Goal: Complete application form: Complete application form

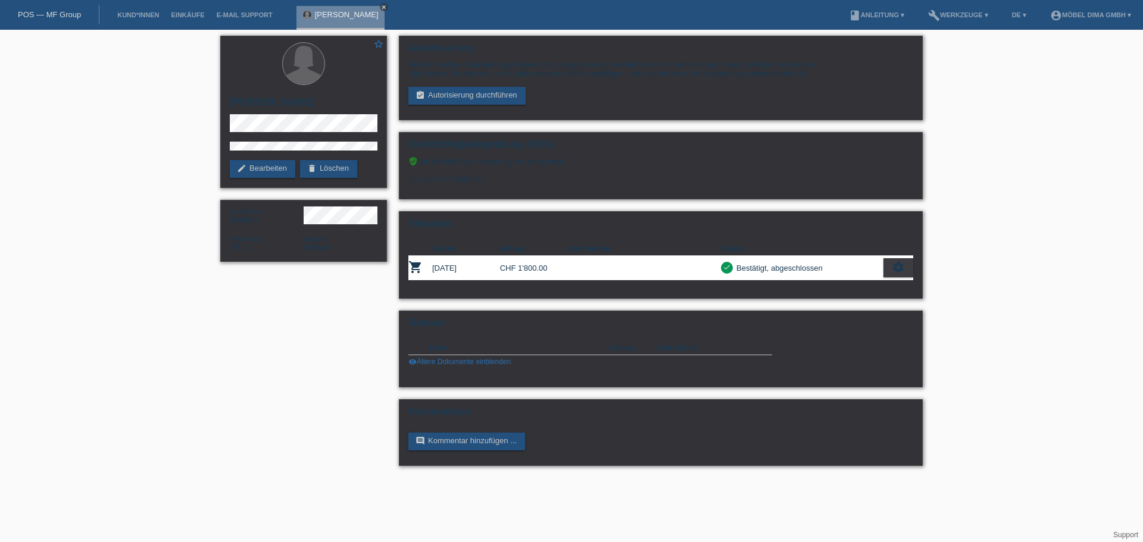
click at [381, 5] on icon "close" at bounding box center [384, 7] width 6 height 6
click at [142, 11] on li "Kund*innen" at bounding box center [138, 15] width 54 height 30
click at [132, 17] on link "Kund*innen" at bounding box center [138, 14] width 54 height 7
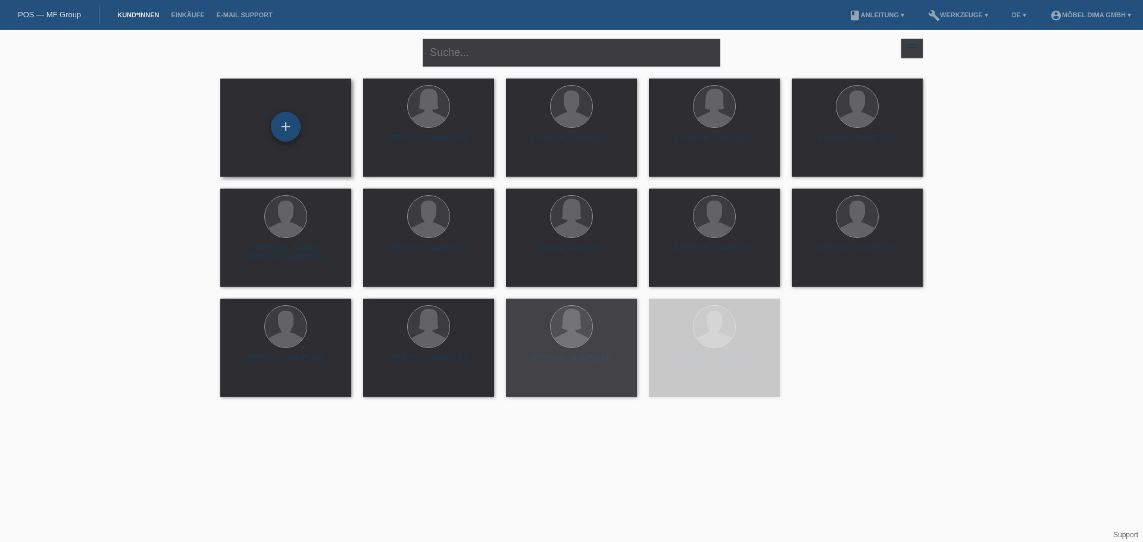
click at [289, 133] on div "+" at bounding box center [286, 127] width 30 height 30
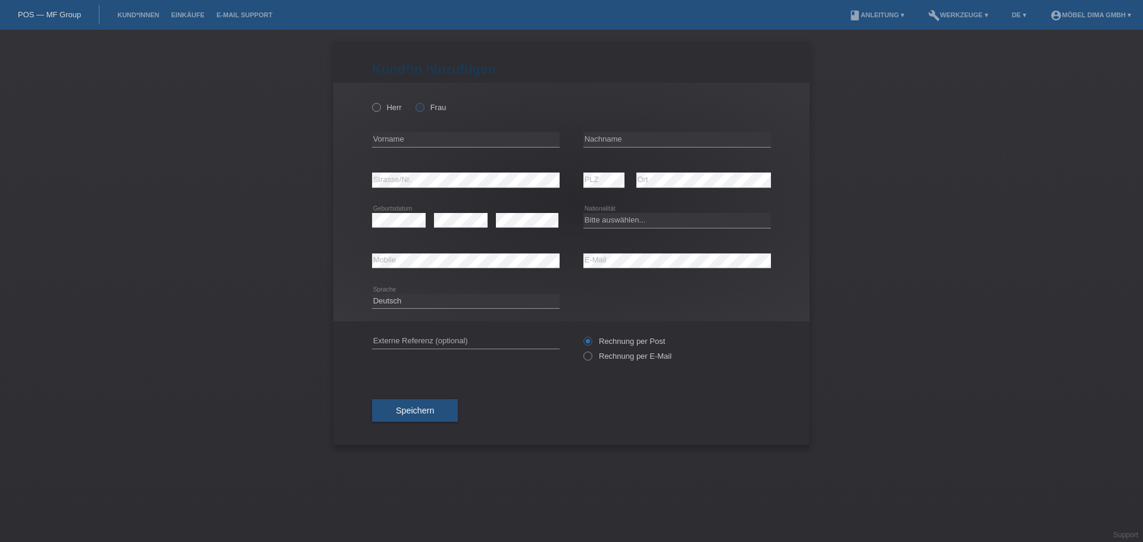
click at [414, 101] on icon at bounding box center [414, 101] width 0 height 0
click at [422, 104] on input "Frau" at bounding box center [420, 107] width 8 height 8
radio input "true"
click at [469, 135] on input "text" at bounding box center [466, 139] width 188 height 15
click at [598, 133] on input "text" at bounding box center [677, 139] width 188 height 15
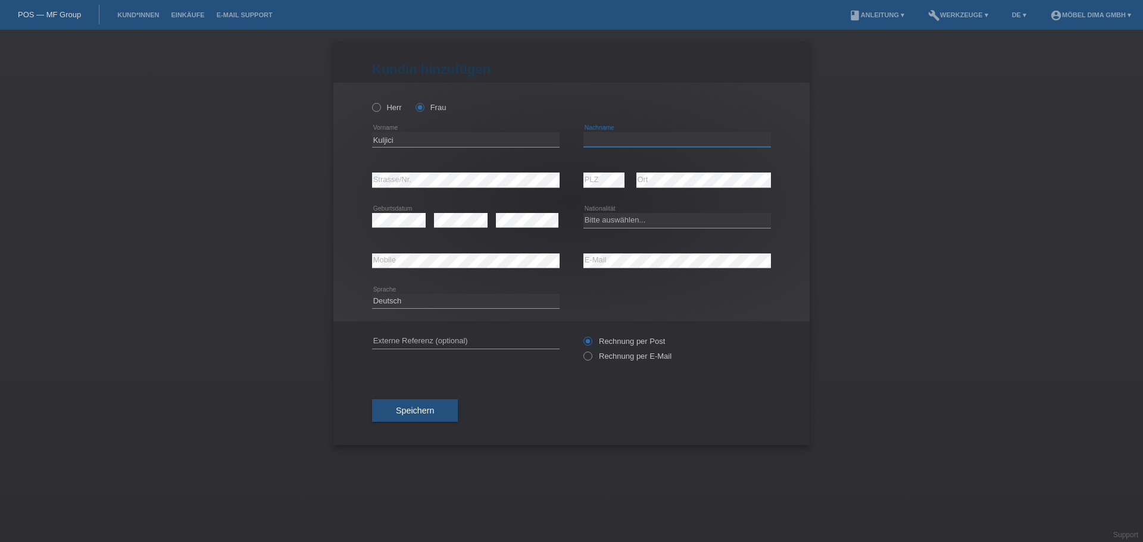
click at [598, 133] on input "text" at bounding box center [677, 139] width 188 height 15
click at [656, 142] on input "text" at bounding box center [677, 139] width 188 height 15
click at [657, 141] on input "text" at bounding box center [677, 139] width 188 height 15
click at [427, 140] on input "Kuljici" at bounding box center [466, 139] width 188 height 15
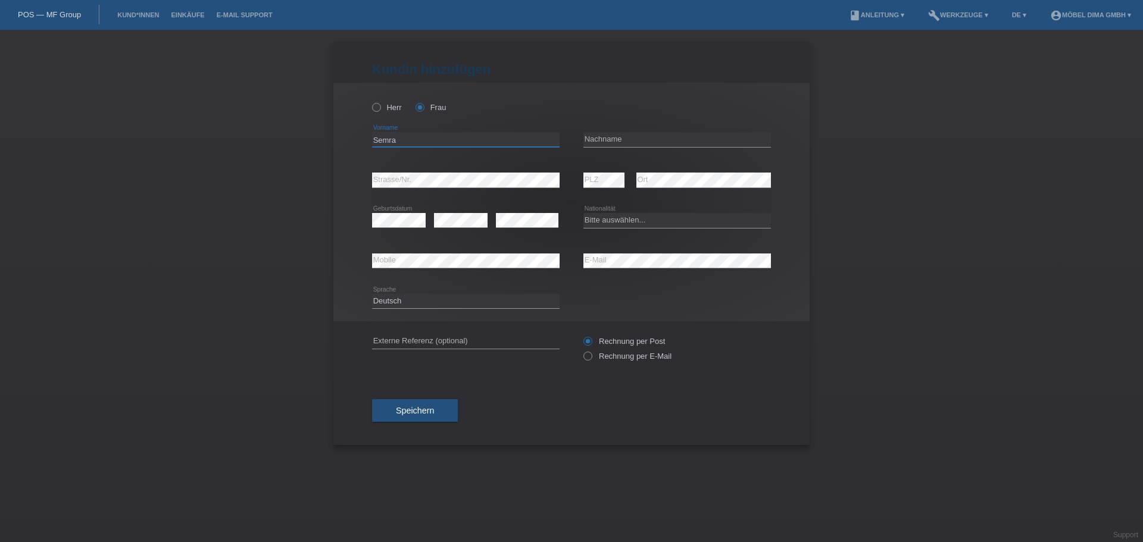
type input "Semra"
click at [635, 139] on input "text" at bounding box center [677, 139] width 188 height 15
type input "Kuljici"
click at [655, 218] on select "Bitte auswählen... Schweiz Deutschland Liechtenstein Österreich ------------ Af…" at bounding box center [677, 220] width 188 height 14
select select "CH"
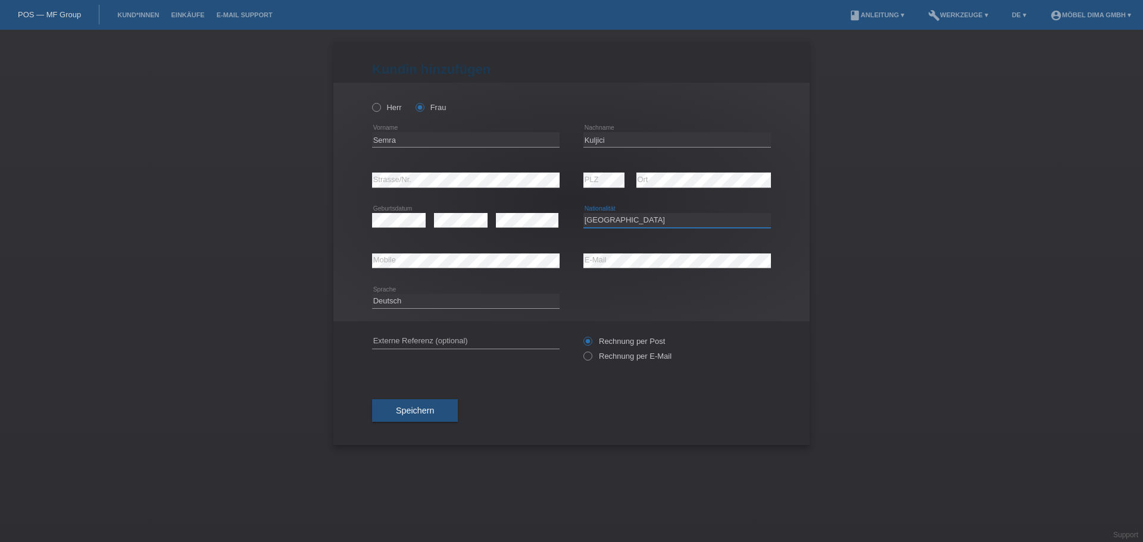
click at [583, 213] on select "Bitte auswählen... Schweiz Deutschland Liechtenstein Österreich ------------ Af…" at bounding box center [677, 220] width 188 height 14
click at [421, 416] on button "Speichern" at bounding box center [415, 410] width 86 height 23
click at [419, 417] on span "Speichern" at bounding box center [415, 418] width 38 height 10
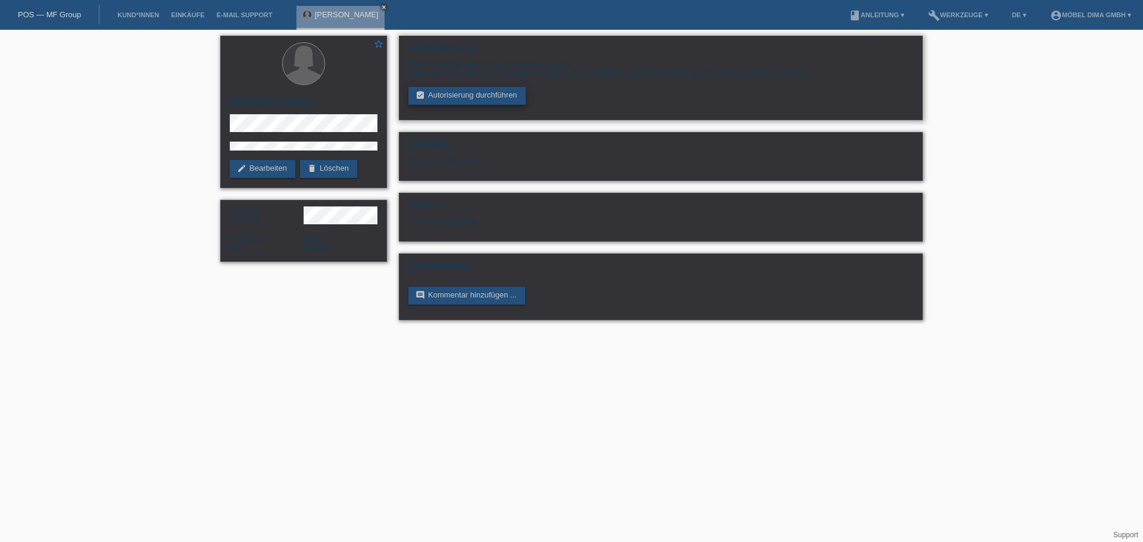
click at [468, 99] on link "assignment_turned_in Autorisierung durchführen" at bounding box center [466, 96] width 117 height 18
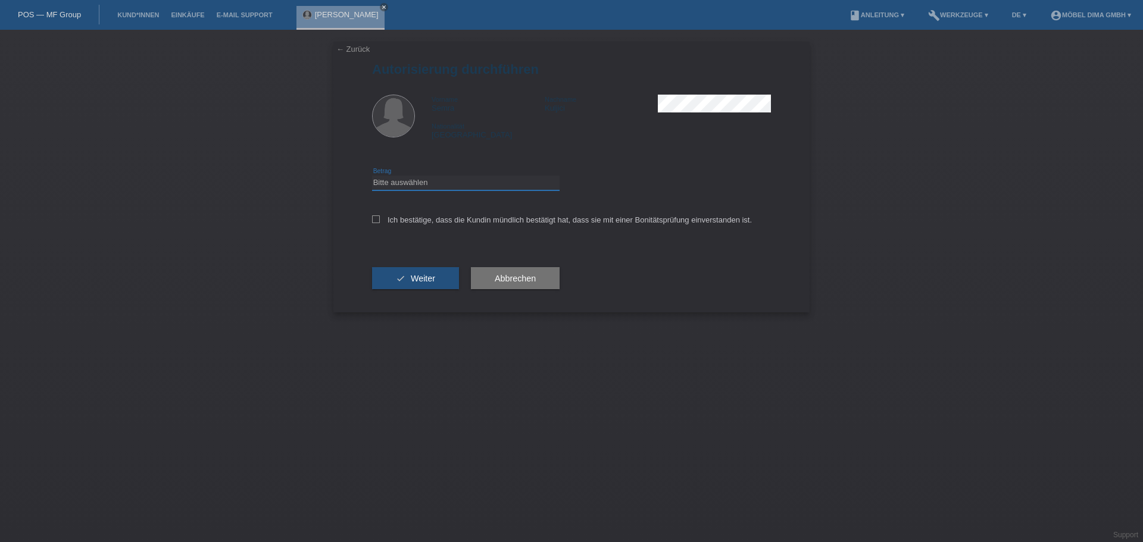
click at [479, 179] on select "Bitte auswählen CHF 1.00 - CHF 499.00 CHF 500.00 - CHF 1'999.00 CHF 2'000.00 - …" at bounding box center [466, 183] width 188 height 14
select select "3"
click at [372, 176] on select "Bitte auswählen CHF 1.00 - CHF 499.00 CHF 500.00 - CHF 1'999.00 CHF 2'000.00 - …" at bounding box center [466, 183] width 188 height 14
click at [375, 218] on icon at bounding box center [376, 220] width 8 height 8
click at [375, 218] on input "Ich bestätige, dass die Kundin mündlich bestätigt hat, dass sie mit einer Bonit…" at bounding box center [376, 220] width 8 height 8
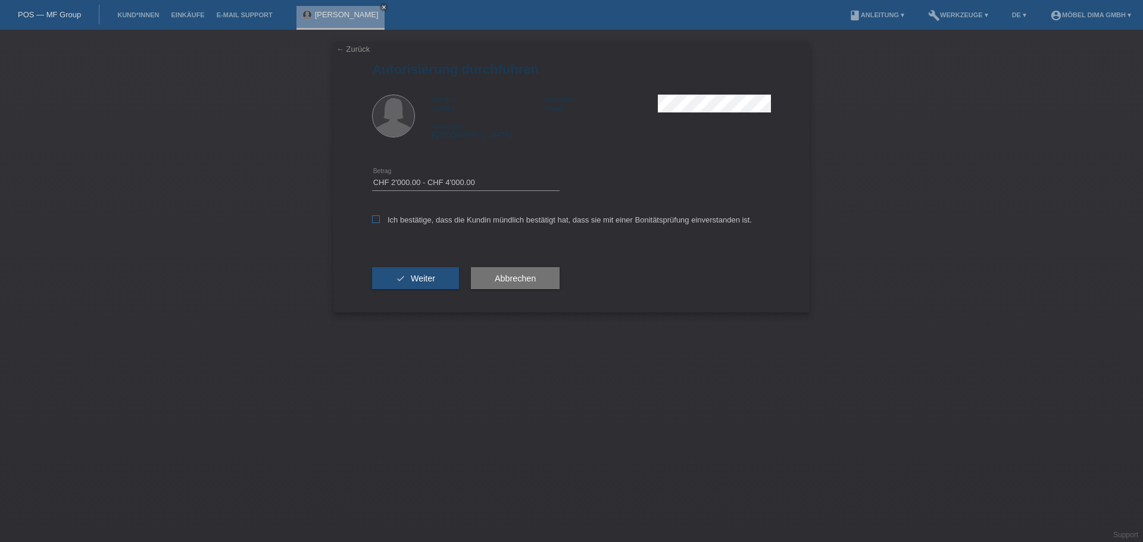
checkbox input "true"
click at [404, 276] on button "check Weiter" at bounding box center [415, 278] width 87 height 23
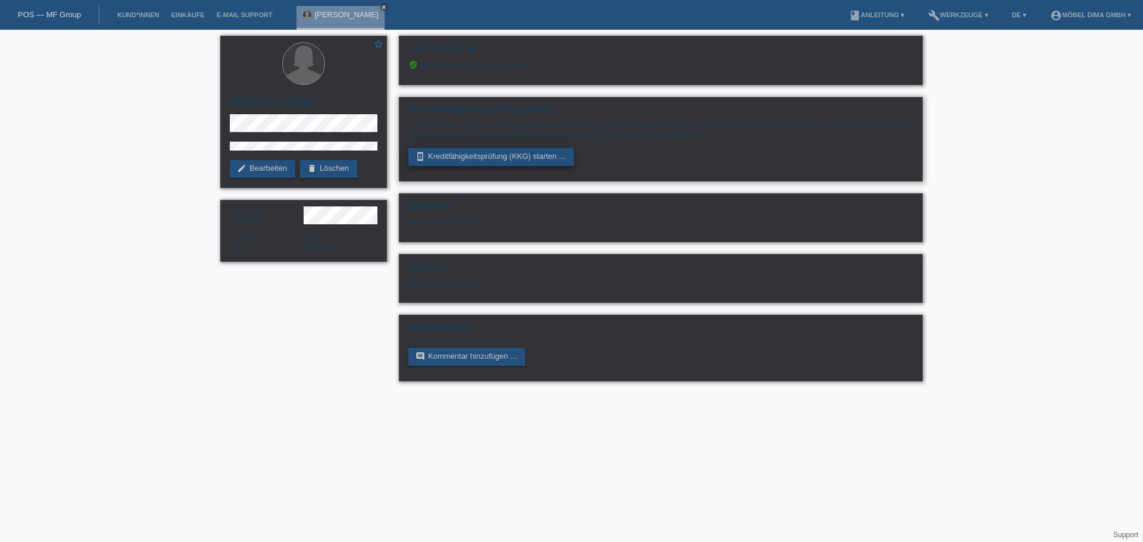
click at [516, 156] on link "perm_device_information Kreditfähigkeitsprüfung (KKG) starten ..." at bounding box center [491, 157] width 166 height 18
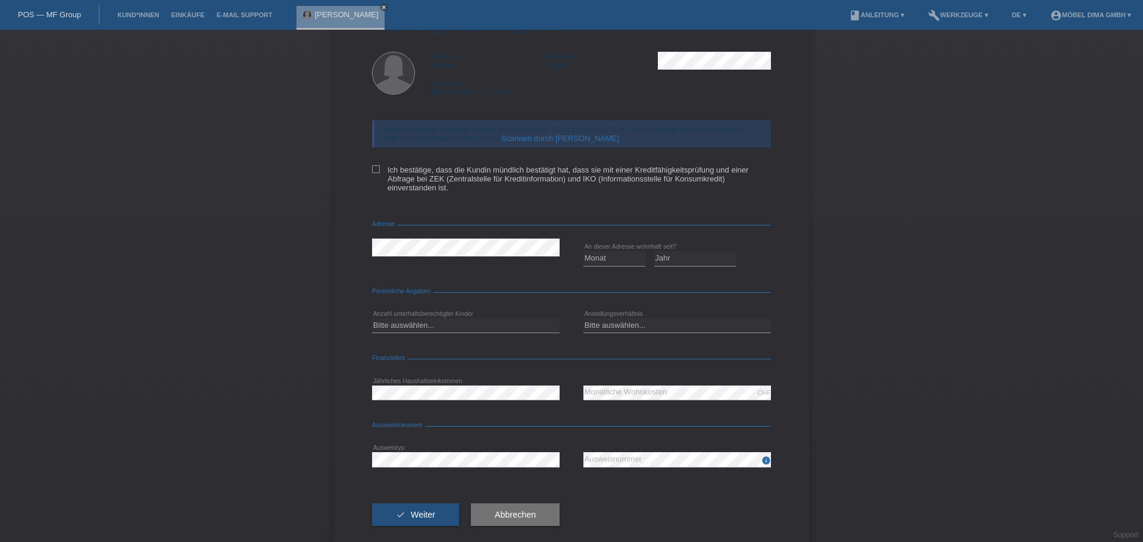
scroll to position [62, 0]
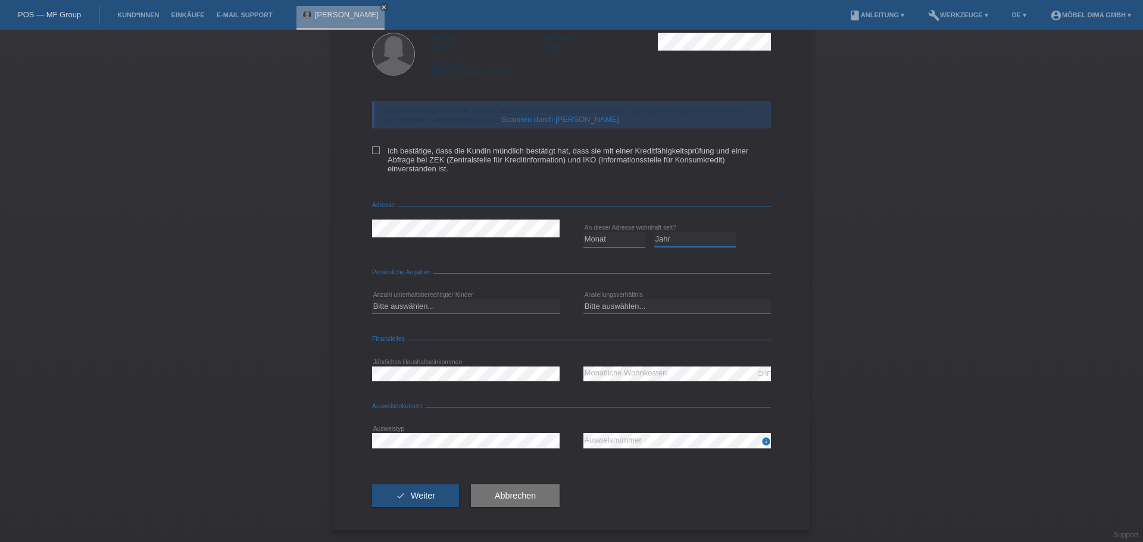
click at [669, 236] on select "Jahr 2025 2024 2023 2022 2021 2020 2019 2018 2017 2016 2015 2014 2013 2012 2011…" at bounding box center [695, 239] width 82 height 14
select select "1999"
click at [654, 232] on select "Jahr 2025 2024 2023 2022 2021 2020 2019 2018 2017 2016 2015 2014 2013 2012 2011…" at bounding box center [695, 239] width 82 height 14
click at [614, 238] on select "Monat 01 02 03 04 05 06 07 08 09 10" at bounding box center [614, 239] width 62 height 14
select select "02"
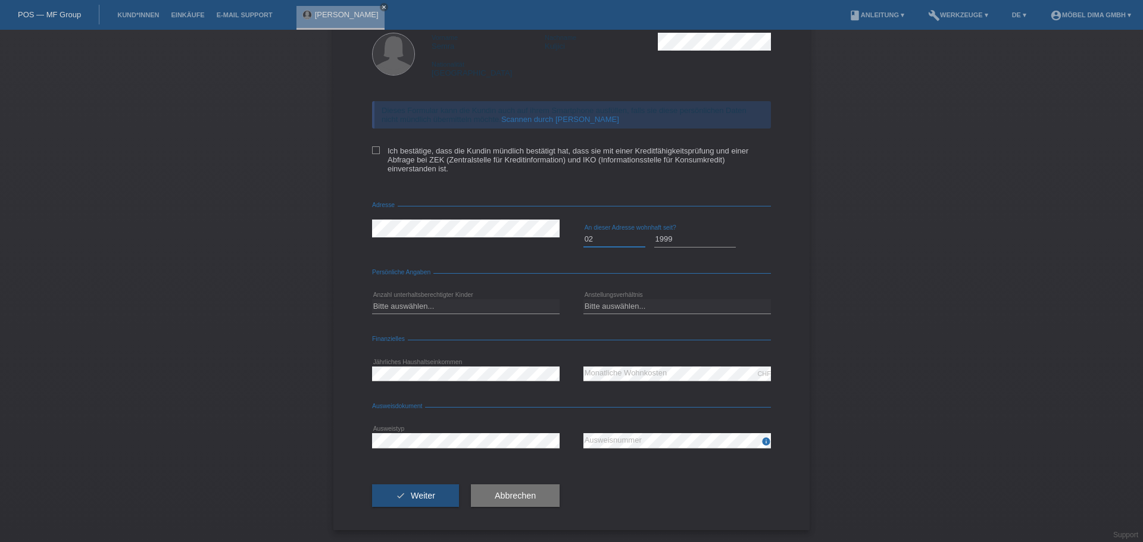
click at [583, 232] on select "Monat 01 02 03 04 05 06 07 08 09 10" at bounding box center [614, 239] width 62 height 14
click at [470, 304] on select "Bitte auswählen... 0 1 2 3 4 5 6 7 8 9" at bounding box center [466, 306] width 188 height 14
select select "0"
click at [372, 299] on select "Bitte auswählen... 0 1 2 3 4 5 6 7 8 9" at bounding box center [466, 306] width 188 height 14
click at [633, 308] on select "Bitte auswählen... Unbefristet Befristet Lehrling/Student Pensioniert Nicht arb…" at bounding box center [677, 306] width 188 height 14
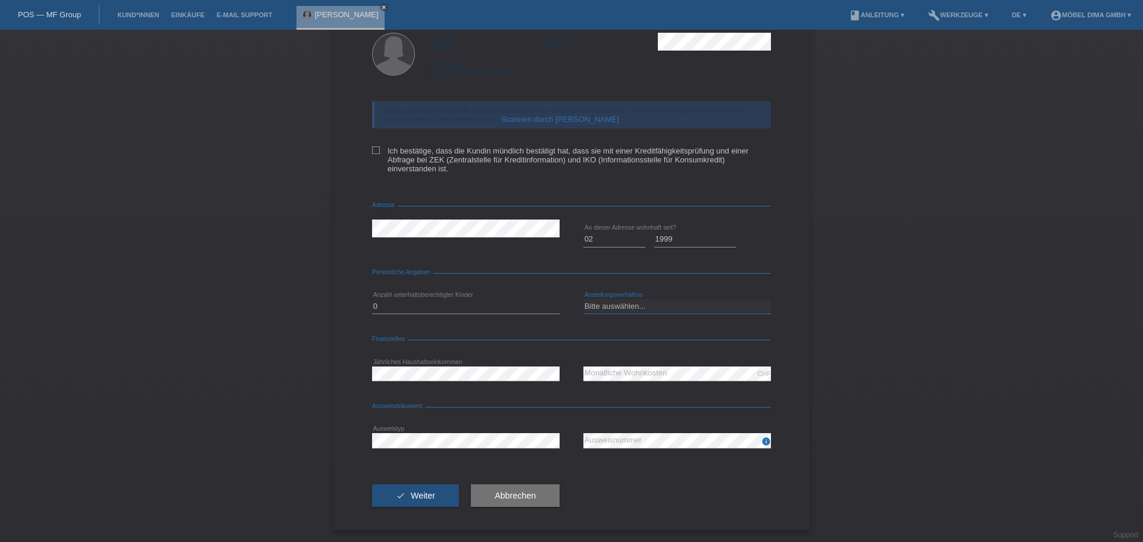
select select "UNLIMITED"
click at [583, 299] on select "Bitte auswählen... Unbefristet Befristet Lehrling/Student Pensioniert Nicht arb…" at bounding box center [677, 306] width 188 height 14
click at [661, 488] on div "check Weiter Abbrechen" at bounding box center [571, 495] width 399 height 69
